Goal: Communication & Community: Answer question/provide support

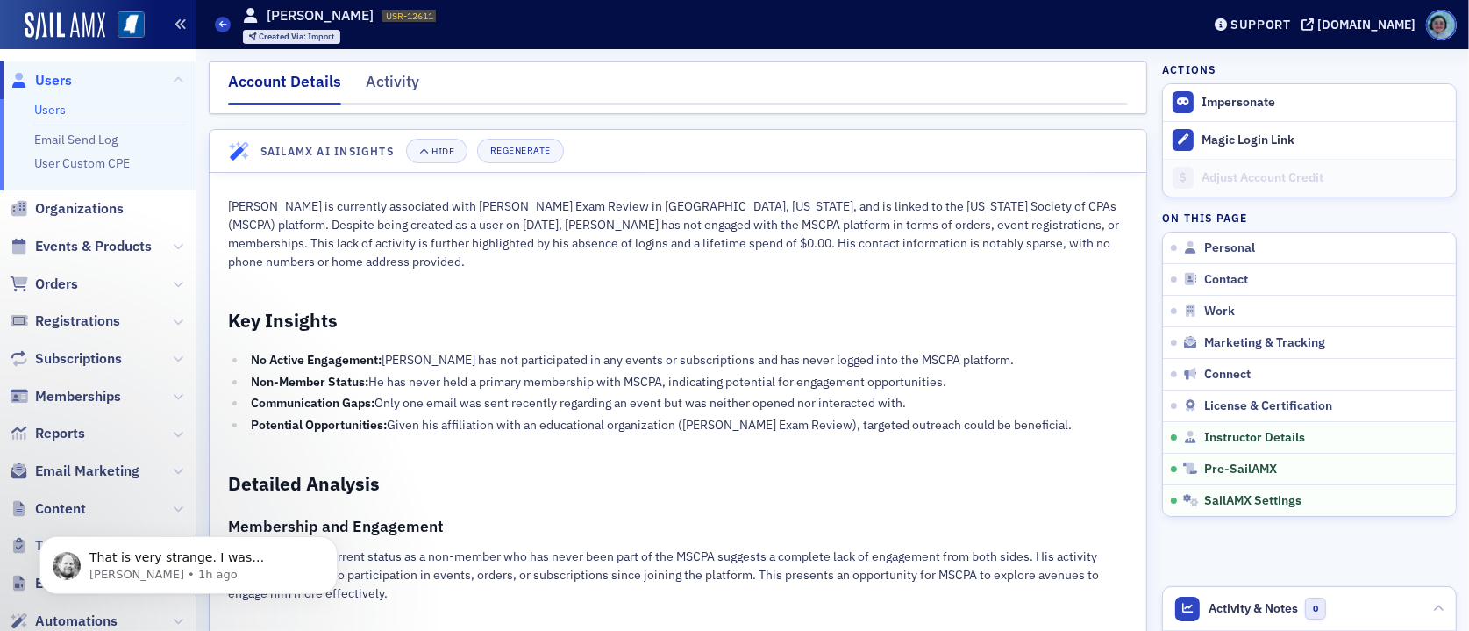
scroll to position [3968, 0]
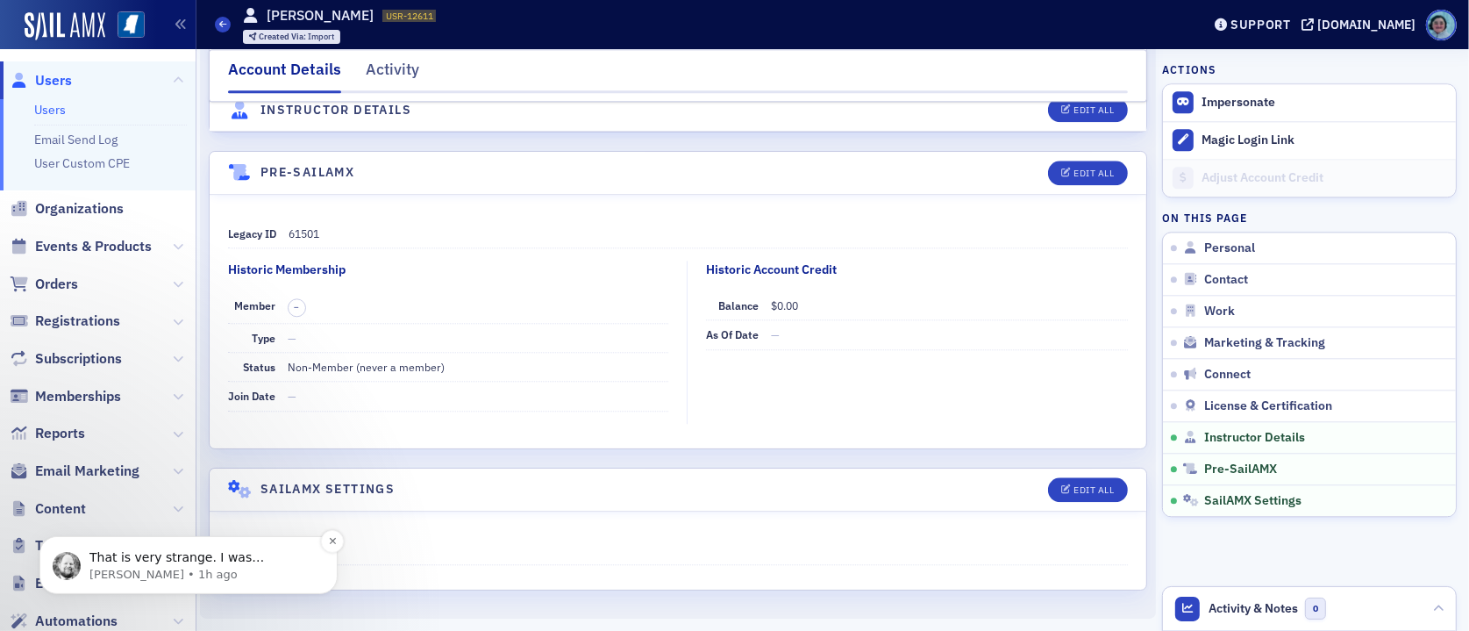
click at [213, 578] on p "[PERSON_NAME] • 1h ago" at bounding box center [202, 574] width 226 height 16
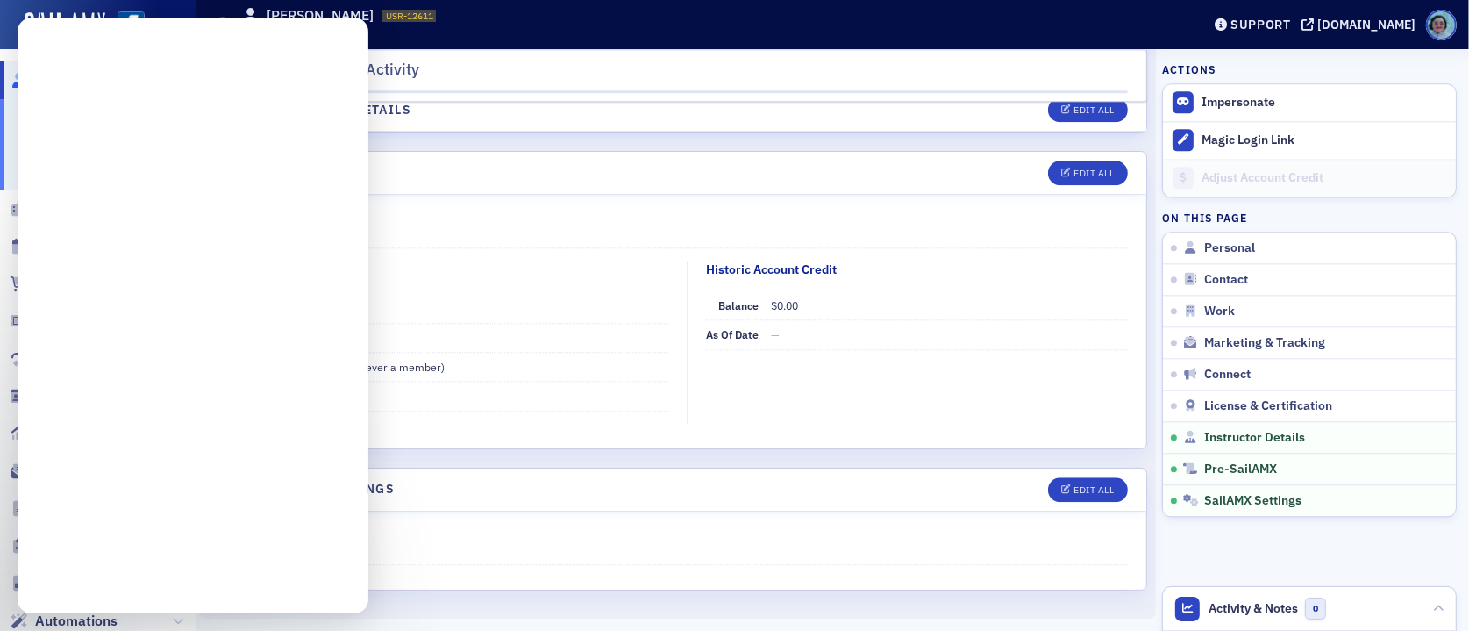
scroll to position [0, 0]
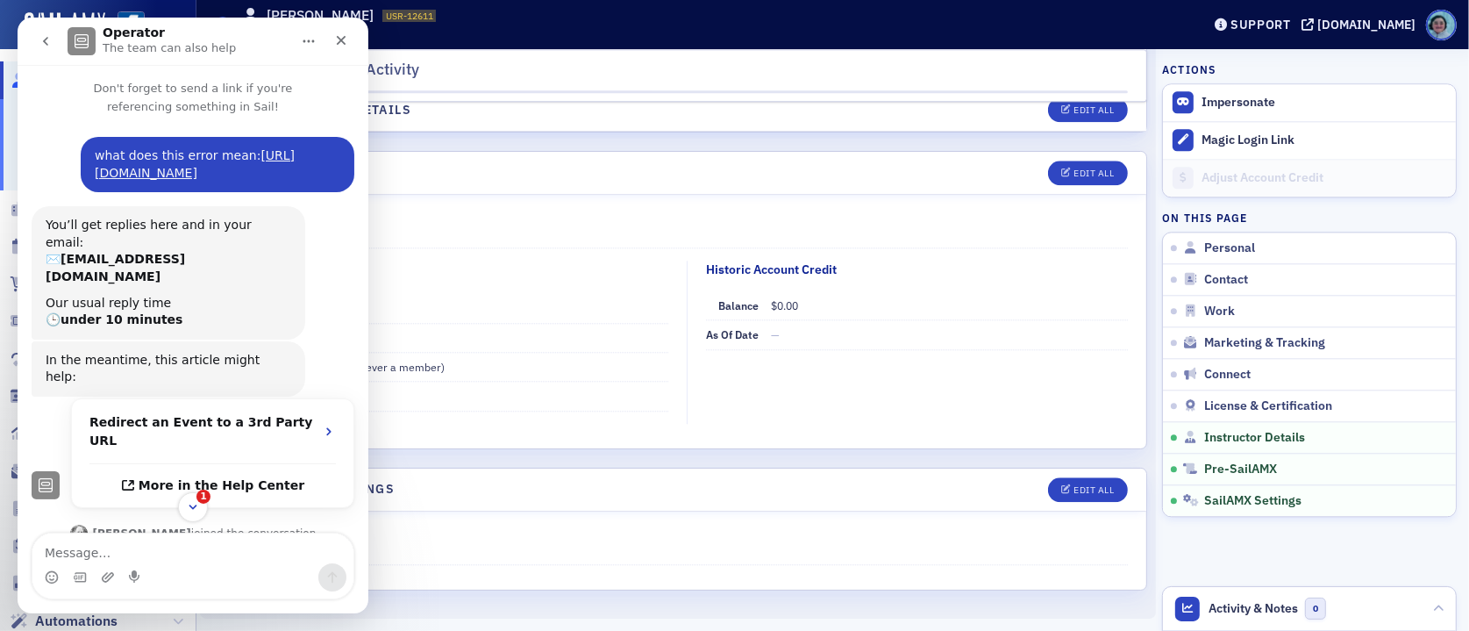
click at [195, 545] on textarea "Message…" at bounding box center [192, 548] width 321 height 30
type textarea "thanks!"
click at [343, 46] on icon "Close" at bounding box center [341, 40] width 14 height 14
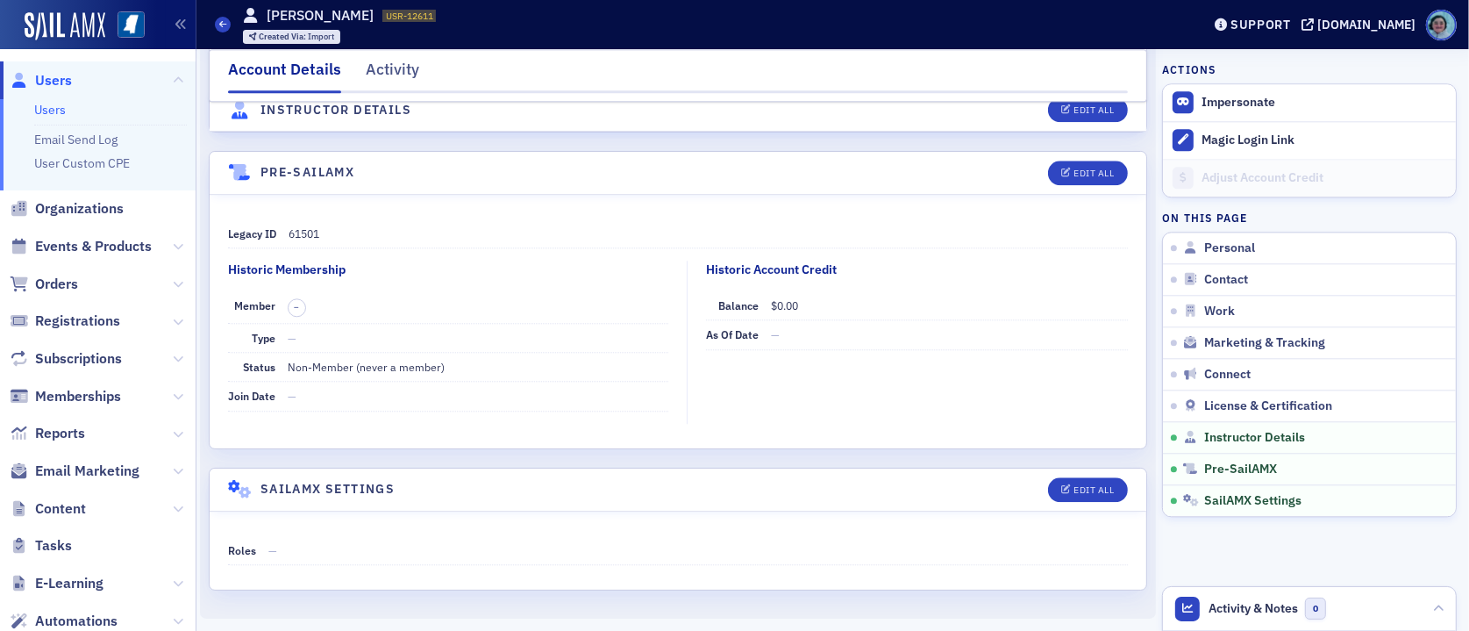
drag, startPoint x: 86, startPoint y: 34, endPoint x: 104, endPoint y: 64, distance: 35.1
click at [86, 34] on img at bounding box center [65, 26] width 81 height 28
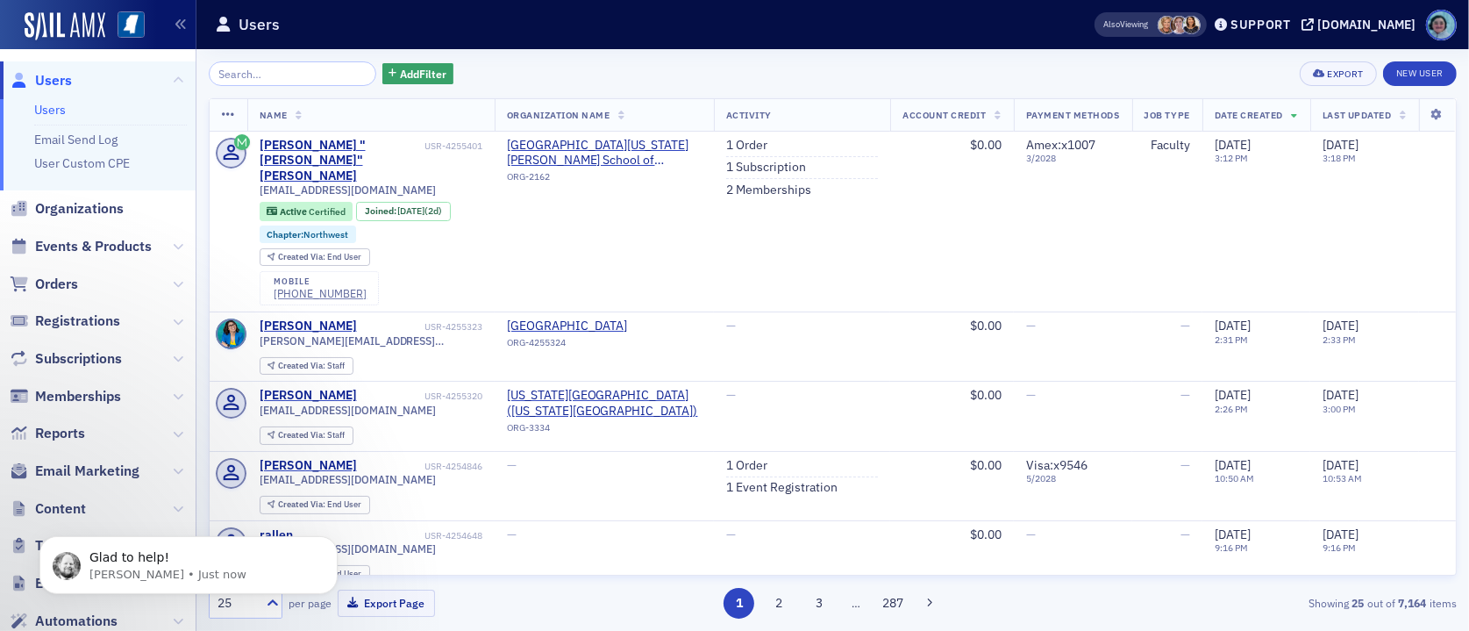
scroll to position [652, 0]
